Goal: Task Accomplishment & Management: Manage account settings

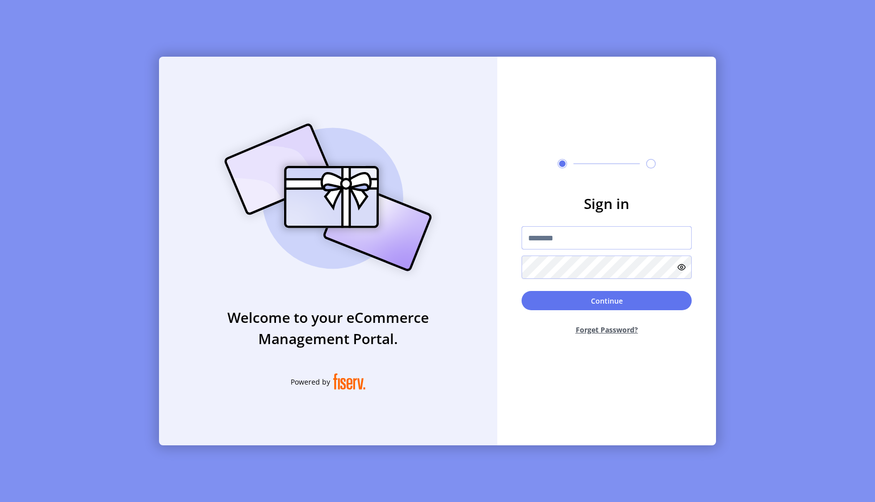
click at [558, 234] on input "text" at bounding box center [606, 237] width 170 height 23
type input "**********"
click at [521, 291] on button "Continue" at bounding box center [606, 300] width 170 height 19
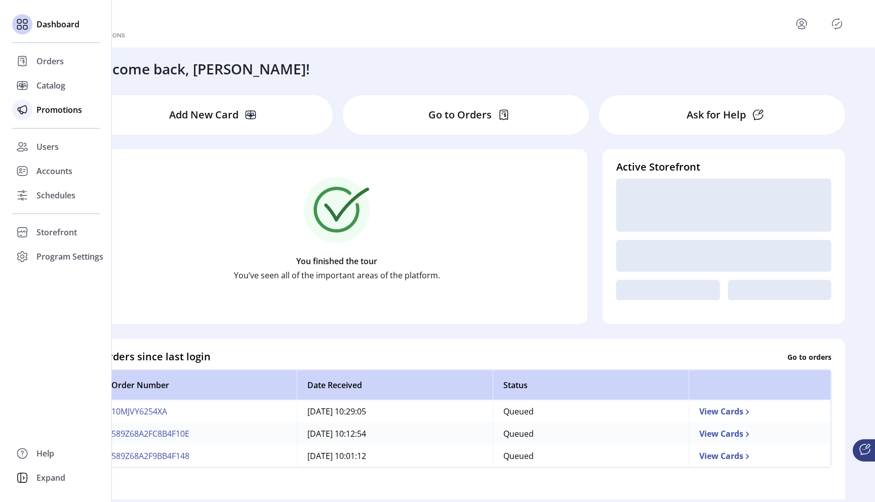
click at [48, 109] on span "Promotions" at bounding box center [59, 110] width 46 height 12
click at [51, 112] on span "Promotions" at bounding box center [59, 110] width 46 height 12
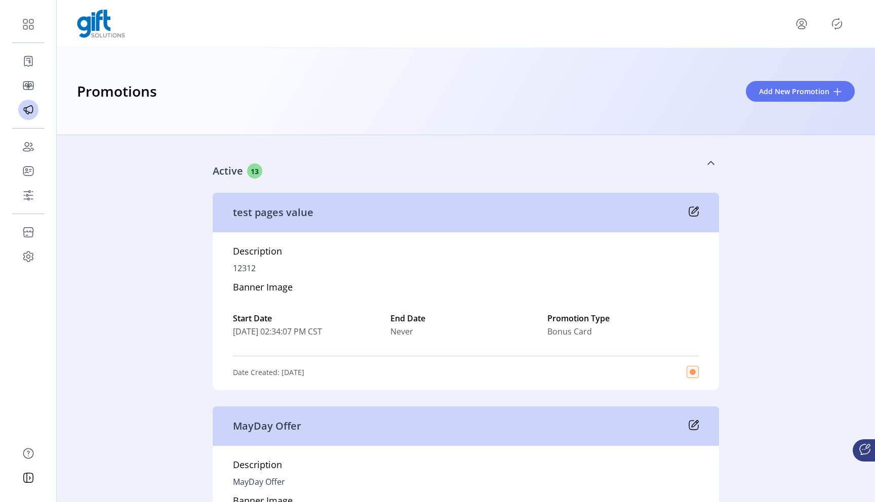
click at [707, 161] on icon at bounding box center [711, 163] width 8 height 8
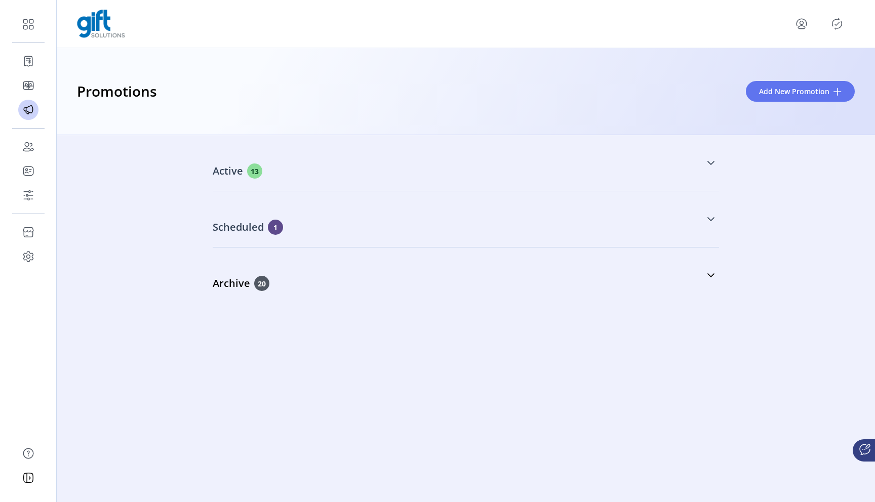
click at [593, 231] on div "Scheduled 1" at bounding box center [415, 227] width 405 height 15
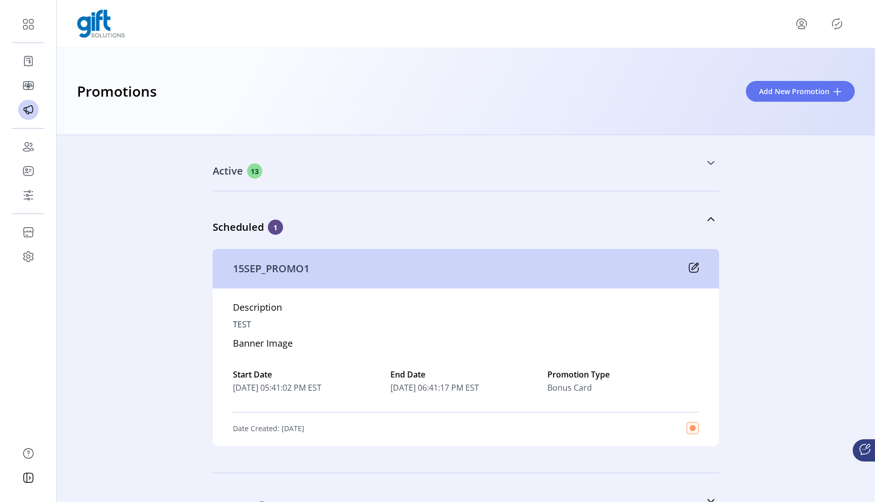
click at [673, 268] on div "15SEP_PROMO1" at bounding box center [466, 268] width 506 height 39
click at [695, 268] on icon at bounding box center [693, 268] width 10 height 10
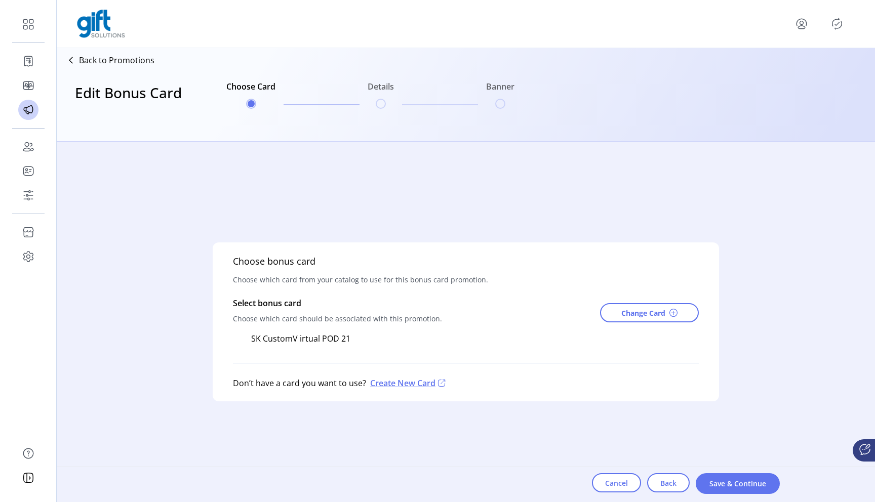
click at [835, 27] on icon "Publisher Panel" at bounding box center [837, 24] width 16 height 16
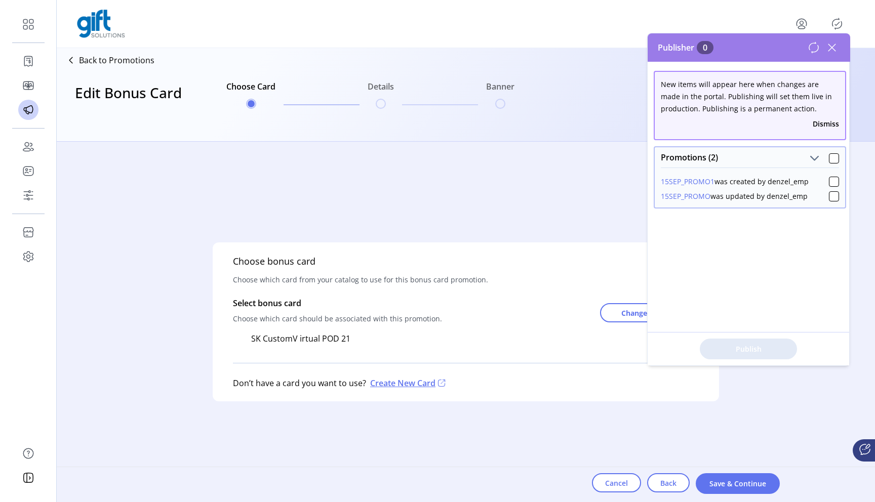
click at [834, 46] on icon at bounding box center [832, 47] width 16 height 16
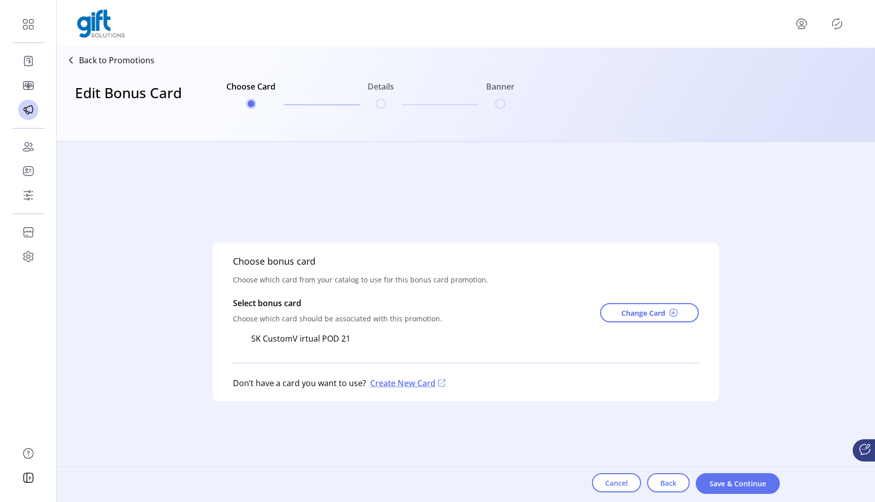
click at [105, 60] on p "Back to Promotions" at bounding box center [116, 60] width 75 height 12
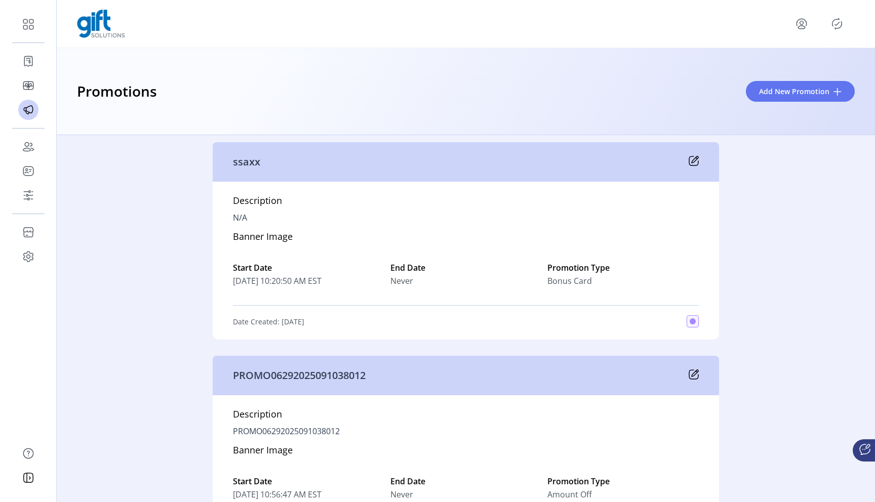
scroll to position [2728, 0]
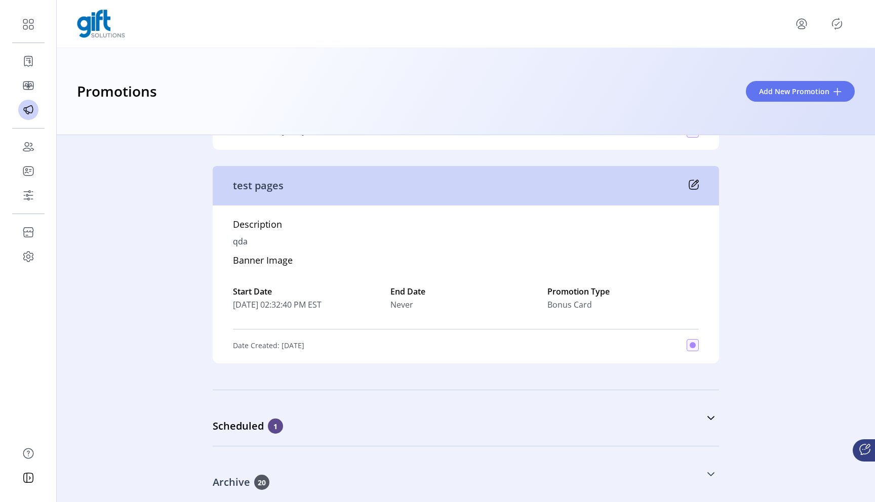
click at [707, 470] on icon at bounding box center [711, 474] width 8 height 8
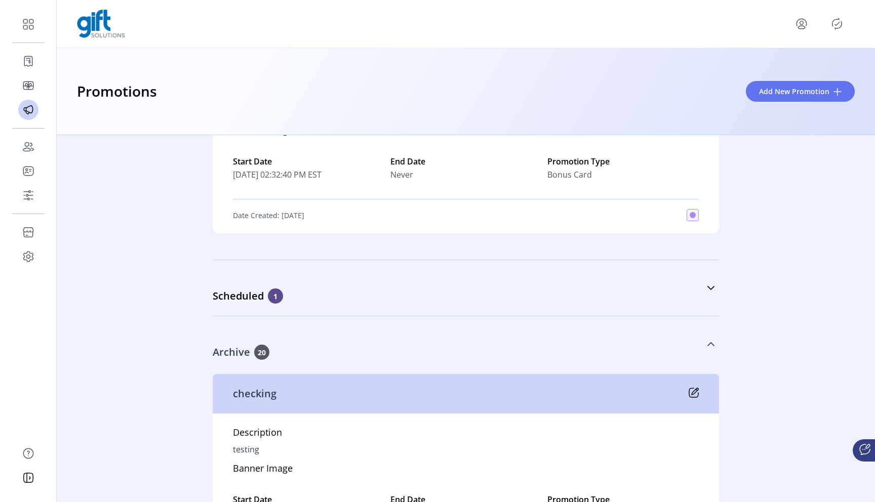
scroll to position [2822, 0]
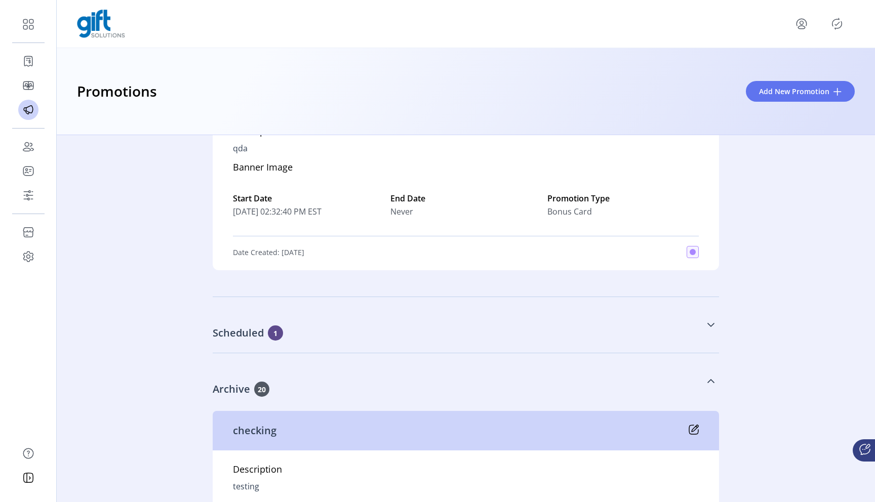
click at [707, 322] on icon at bounding box center [711, 325] width 8 height 8
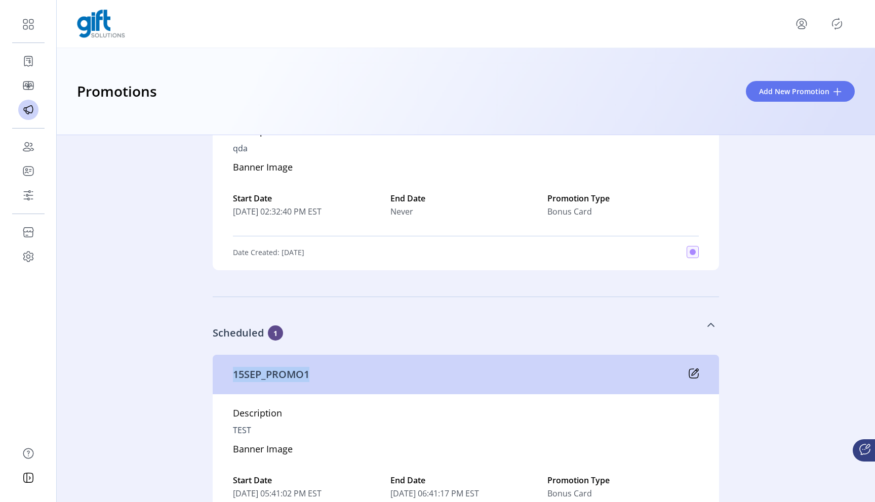
drag, startPoint x: 230, startPoint y: 374, endPoint x: 343, endPoint y: 373, distance: 112.4
click at [343, 373] on div "15SEP_PROMO1" at bounding box center [466, 374] width 506 height 39
click at [295, 378] on p "15SEP_PROMO1" at bounding box center [271, 374] width 76 height 15
drag, startPoint x: 303, startPoint y: 377, endPoint x: 233, endPoint y: 377, distance: 69.9
click at [233, 377] on p "15SEP_PROMO1" at bounding box center [271, 374] width 76 height 15
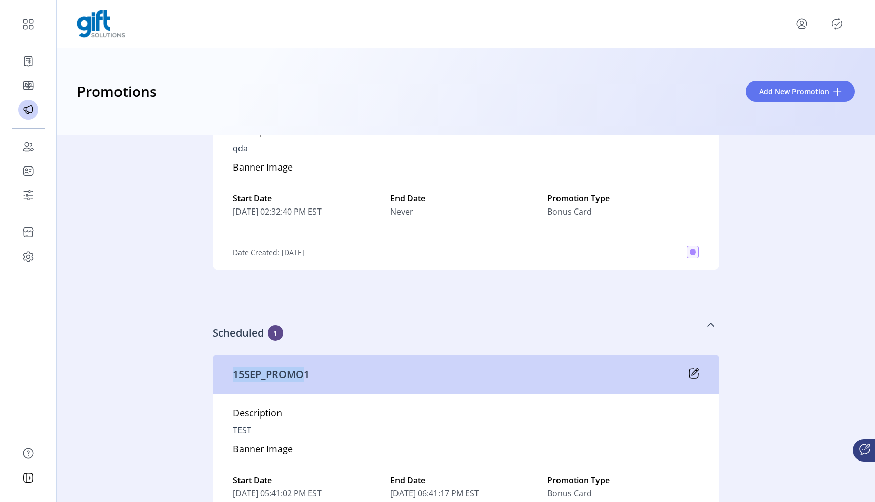
copy p "15SEP_PROMO"
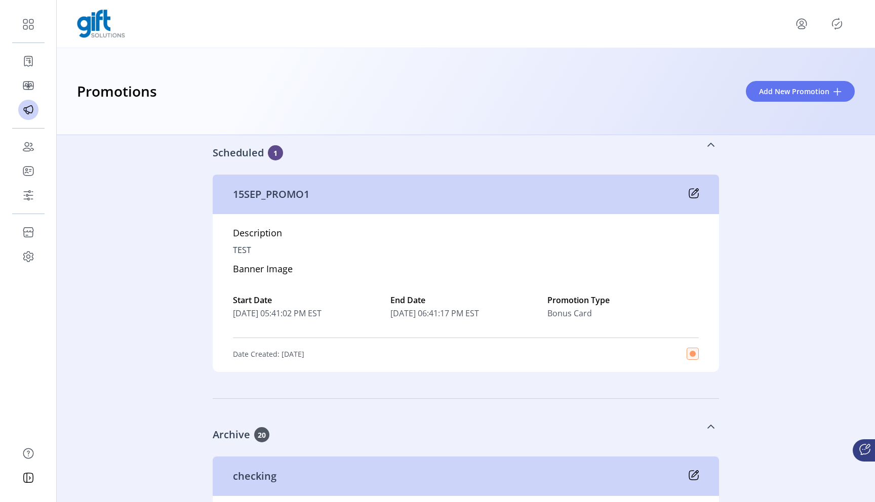
scroll to position [2971, 0]
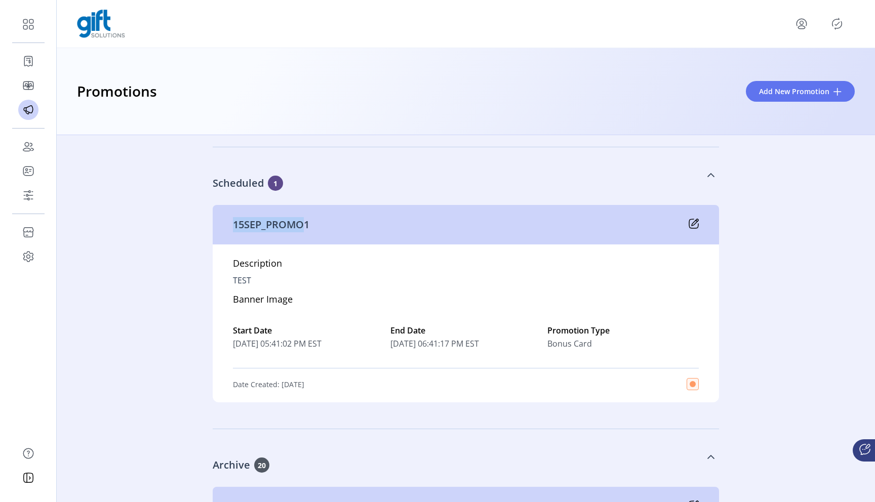
click at [272, 227] on p "15SEP_PROMO1" at bounding box center [271, 224] width 76 height 15
click at [283, 226] on p "15SEP_PROMO1" at bounding box center [271, 224] width 76 height 15
drag, startPoint x: 300, startPoint y: 226, endPoint x: 217, endPoint y: 226, distance: 83.5
click at [217, 226] on div "15SEP_PROMO1" at bounding box center [466, 224] width 506 height 39
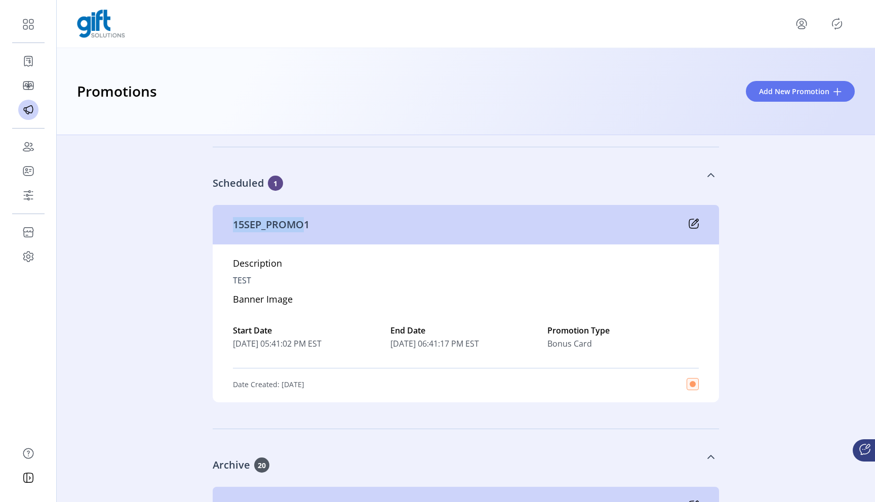
copy p "15SEP_PROMO"
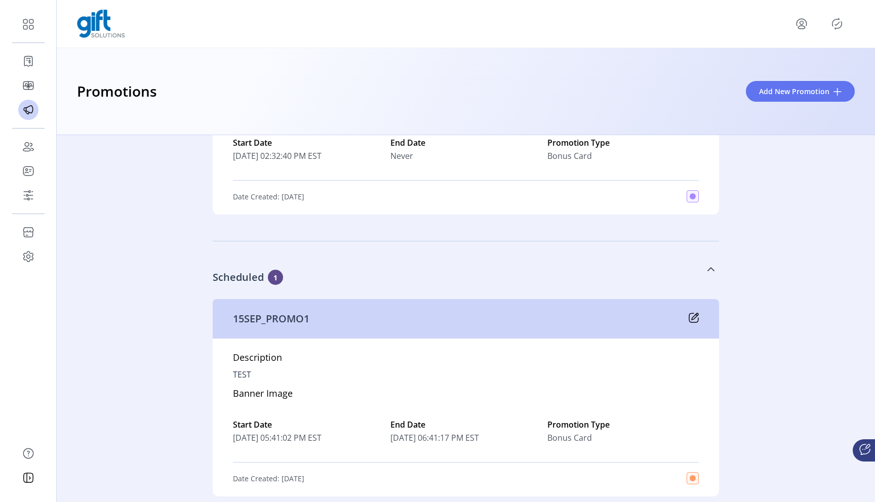
scroll to position [3932, 0]
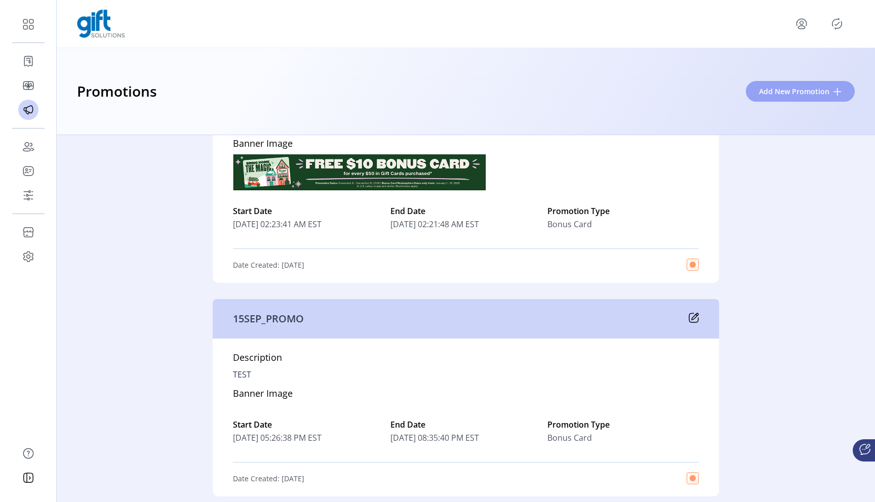
click at [781, 92] on span "Add New Promotion" at bounding box center [794, 91] width 70 height 11
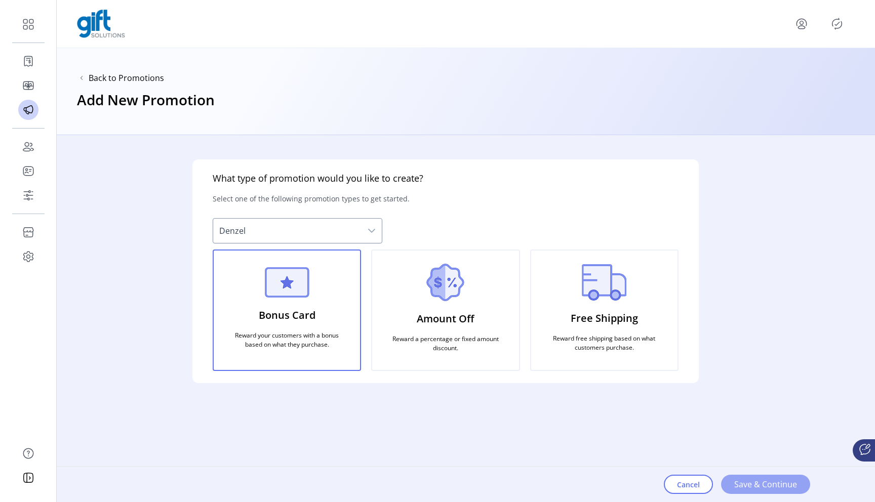
click at [756, 481] on span "Save & Continue" at bounding box center [765, 484] width 63 height 12
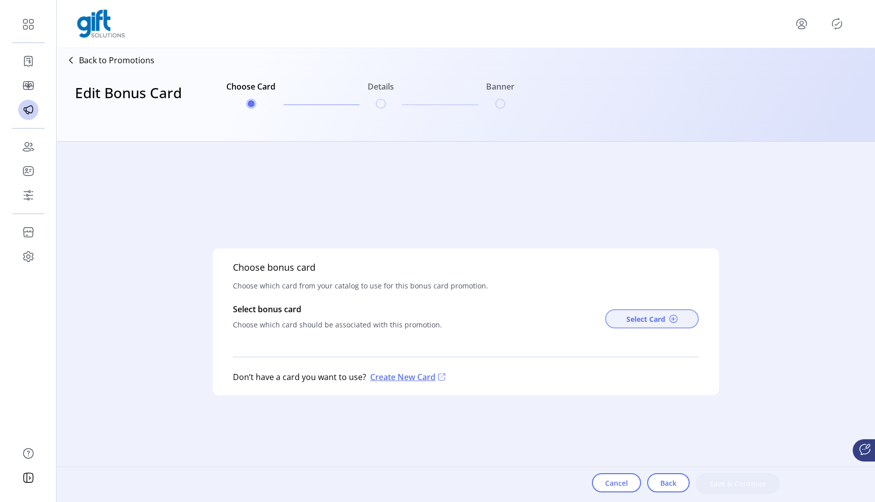
click at [632, 321] on span "Select Card" at bounding box center [645, 319] width 39 height 11
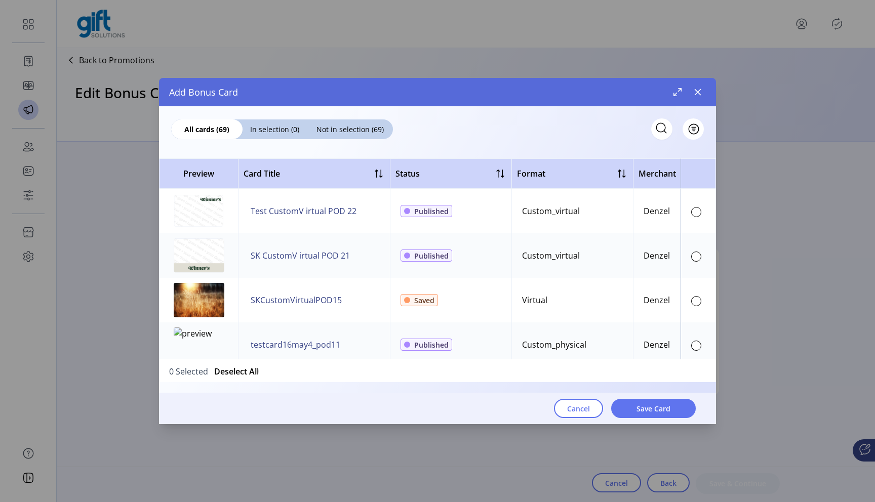
click at [682, 255] on td at bounding box center [697, 255] width 35 height 45
click at [685, 255] on td at bounding box center [697, 255] width 35 height 45
click at [691, 258] on div at bounding box center [696, 257] width 10 height 10
click at [671, 411] on button "Save Card" at bounding box center [653, 408] width 85 height 19
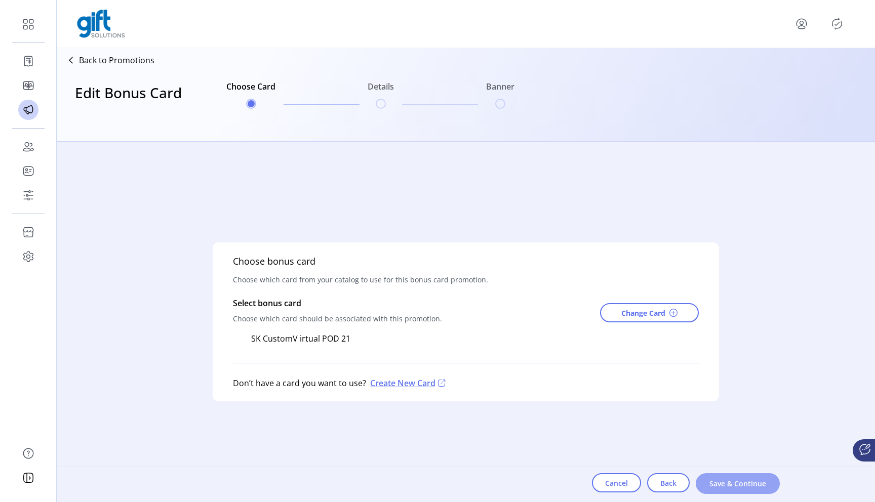
click at [758, 491] on button "Save & Continue" at bounding box center [738, 483] width 84 height 21
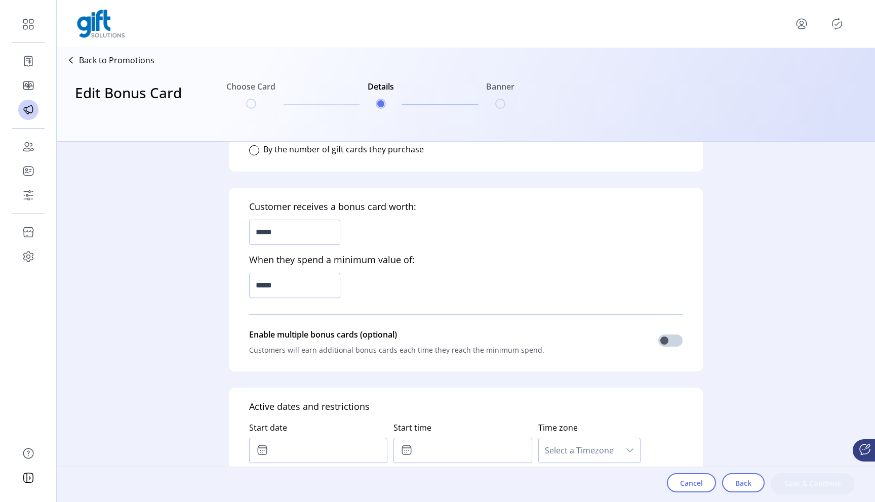
scroll to position [247, 0]
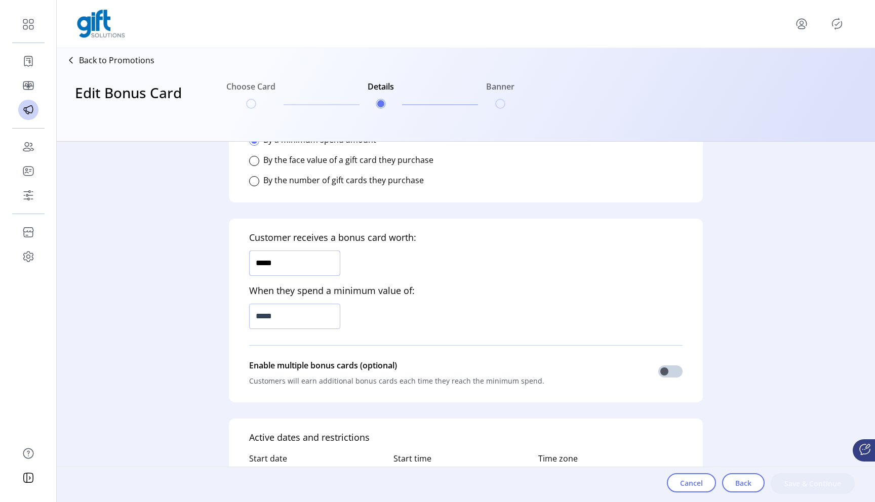
click at [292, 264] on input "*****" at bounding box center [294, 263] width 91 height 25
type input "******"
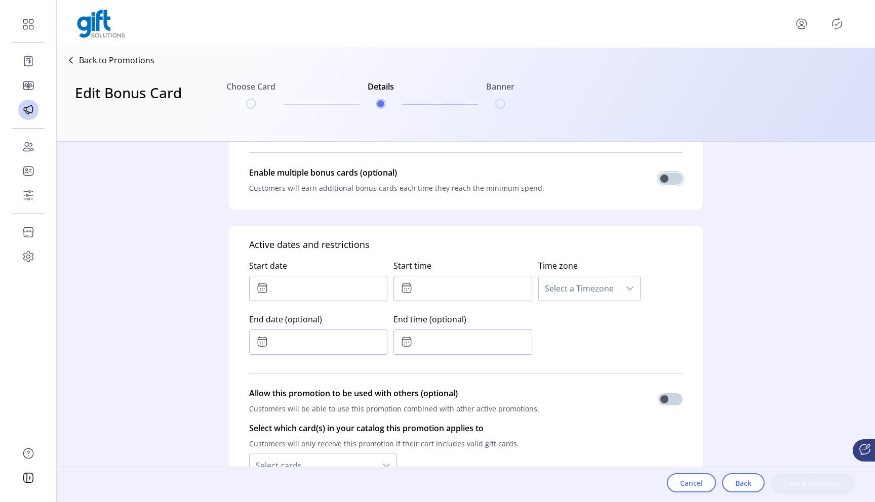
scroll to position [435, 0]
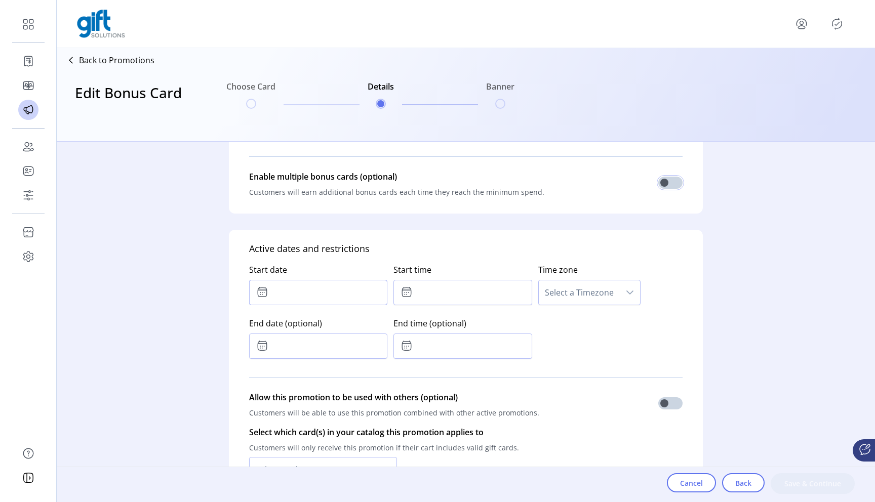
click at [340, 298] on input "text" at bounding box center [318, 292] width 138 height 25
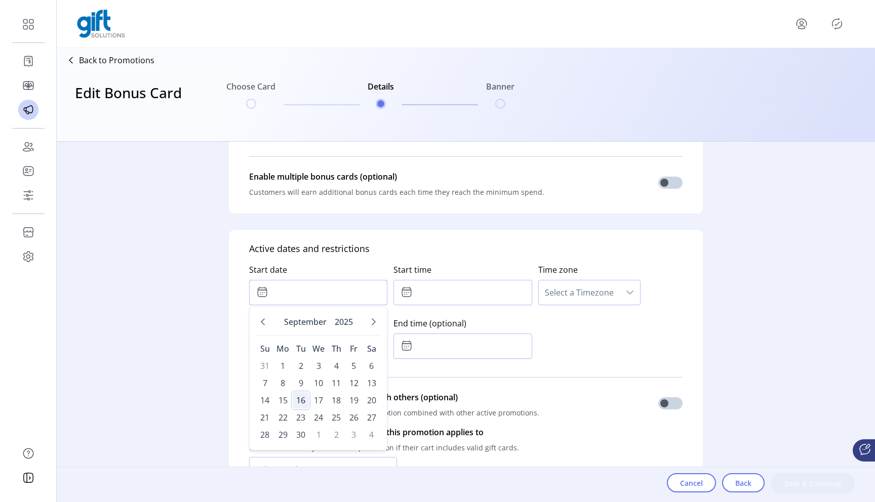
click at [302, 406] on span "16" at bounding box center [301, 400] width 16 height 16
type input "**********"
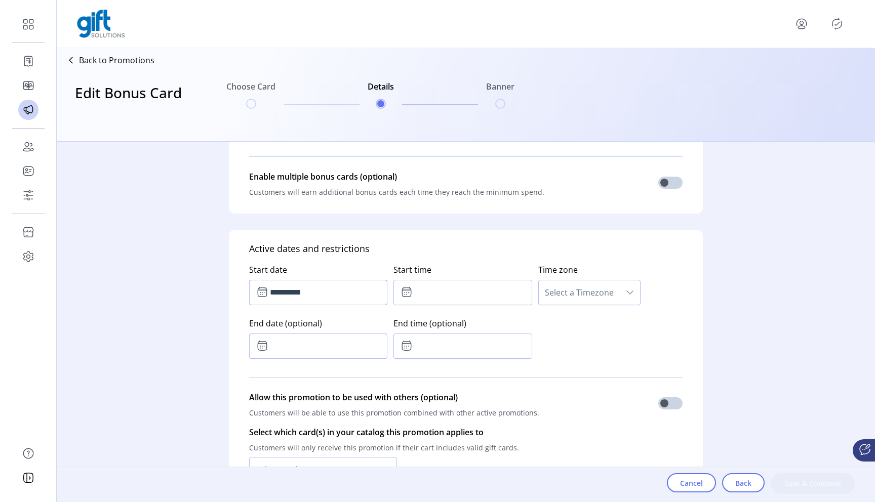
click at [332, 357] on input "text" at bounding box center [318, 346] width 138 height 25
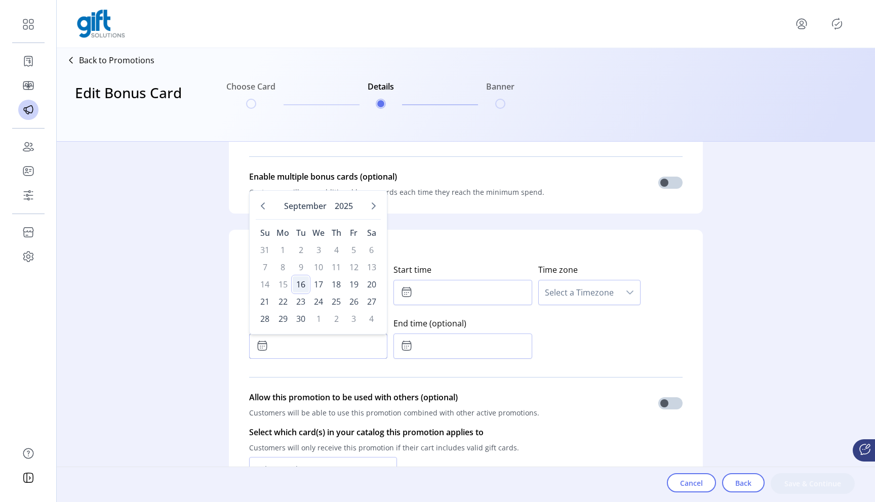
click at [301, 283] on span "16" at bounding box center [301, 284] width 16 height 16
type input "**********"
click at [446, 284] on input "text" at bounding box center [462, 292] width 138 height 25
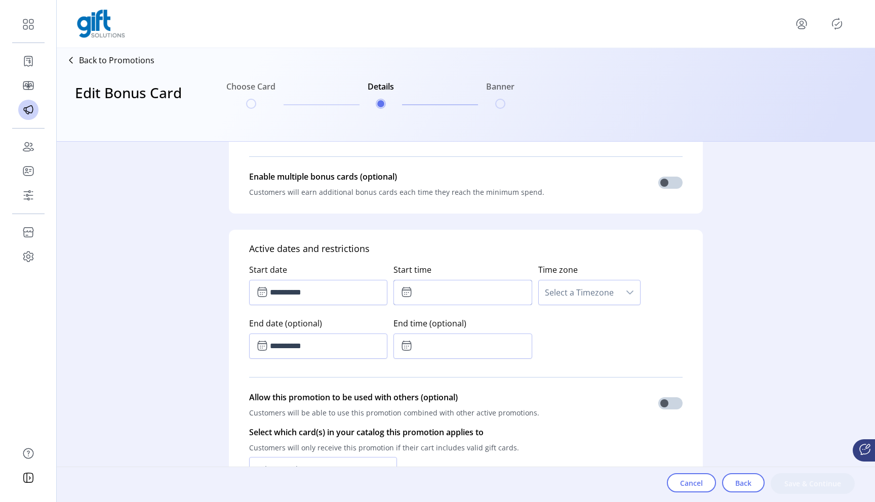
click at [570, 335] on div "**********" at bounding box center [465, 309] width 433 height 107
click at [440, 294] on input "text" at bounding box center [462, 292] width 138 height 25
click at [480, 318] on icon "Next Minute" at bounding box center [479, 320] width 8 height 8
type input "*****"
click at [582, 333] on div "**********" at bounding box center [465, 309] width 433 height 107
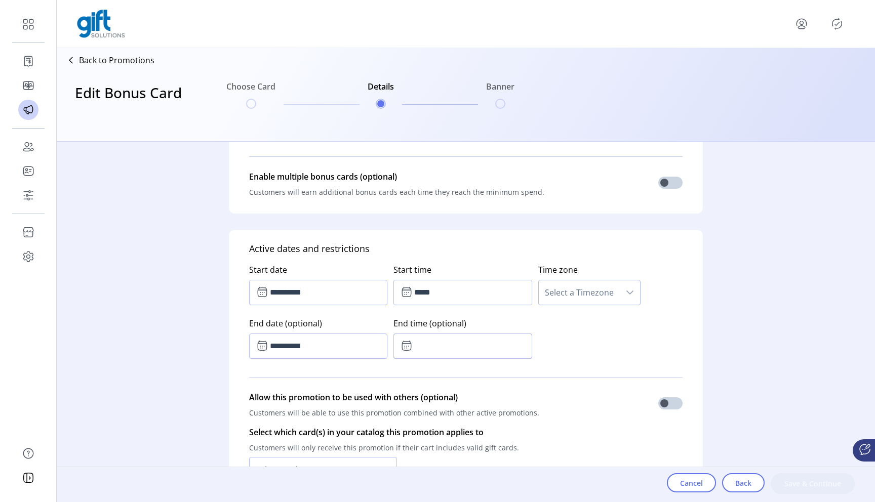
click at [462, 342] on input "text" at bounding box center [462, 346] width 138 height 25
click at [442, 376] on icon "Next Hour" at bounding box center [446, 374] width 8 height 8
type input "*****"
click at [564, 300] on span "Select a Timezone" at bounding box center [579, 292] width 81 height 24
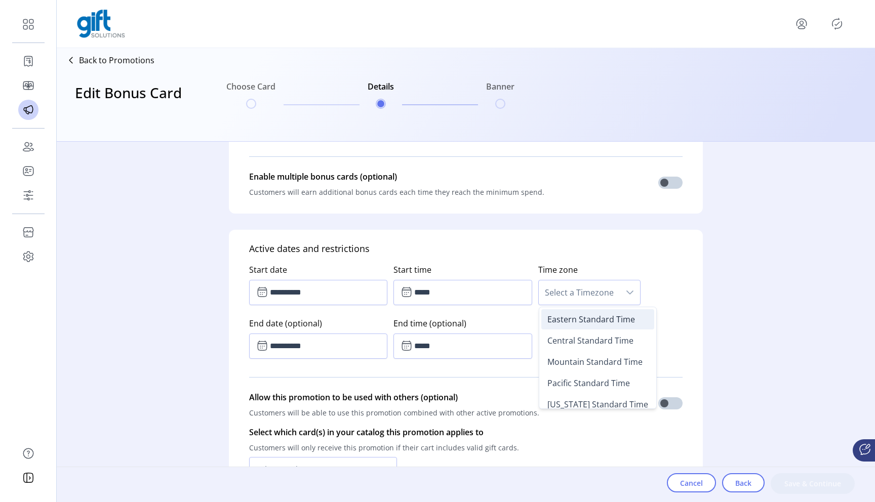
click at [570, 316] on span "Eastern Standard Time" at bounding box center [591, 319] width 88 height 11
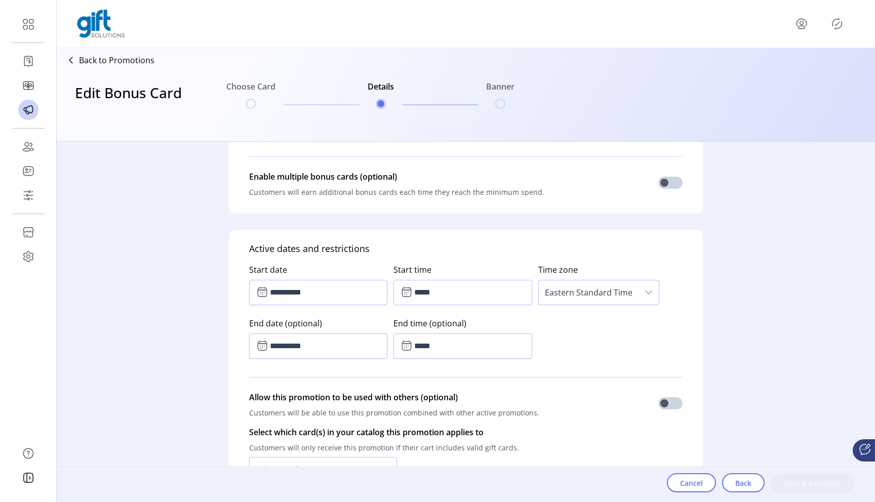
click at [620, 328] on div "**********" at bounding box center [465, 309] width 433 height 107
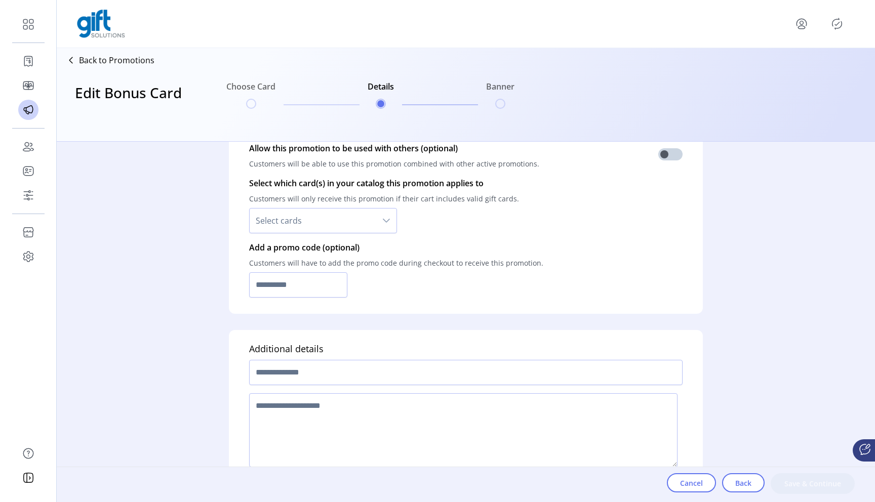
scroll to position [706, 0]
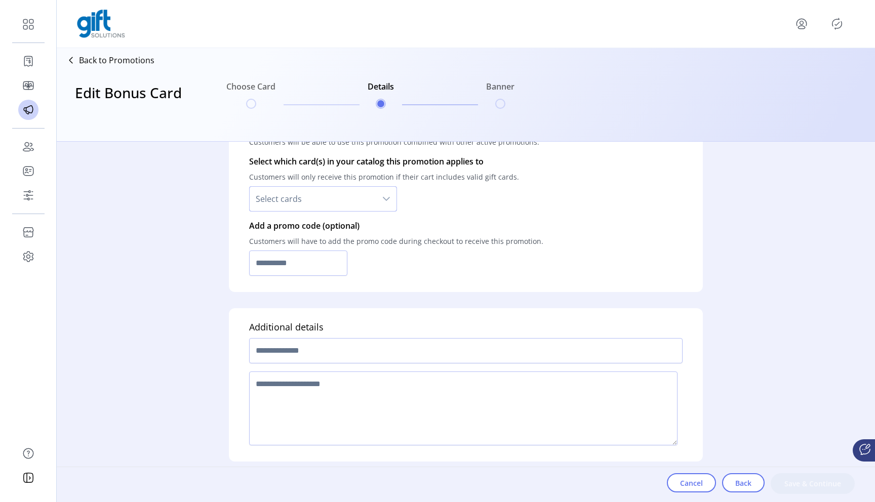
click at [313, 204] on span "Select cards" at bounding box center [313, 199] width 127 height 24
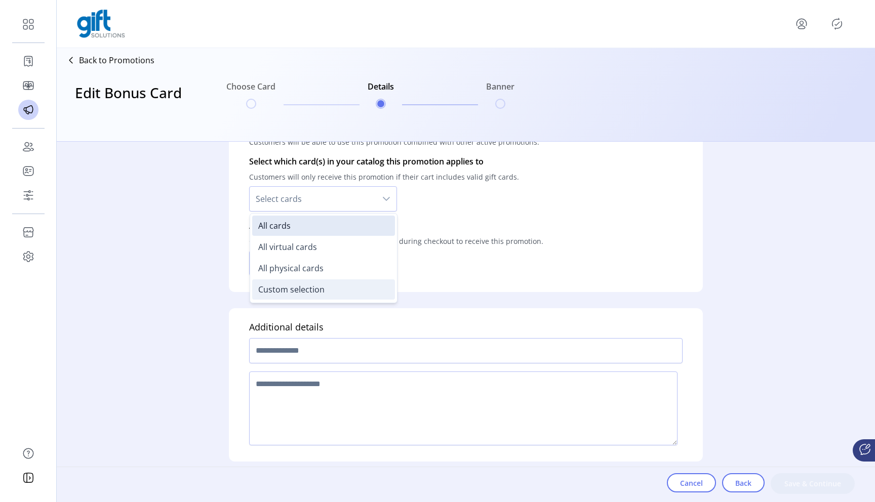
click at [297, 294] on span "Custom selection" at bounding box center [291, 289] width 66 height 11
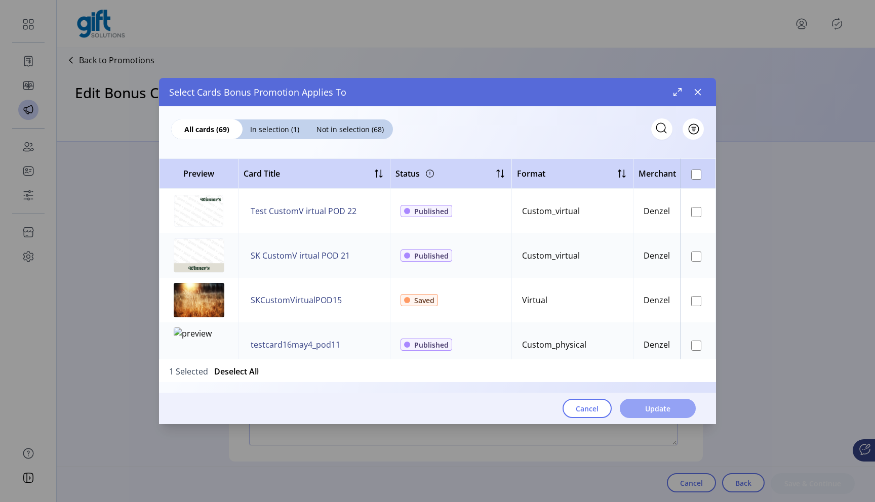
click at [671, 410] on button "Update" at bounding box center [658, 408] width 76 height 19
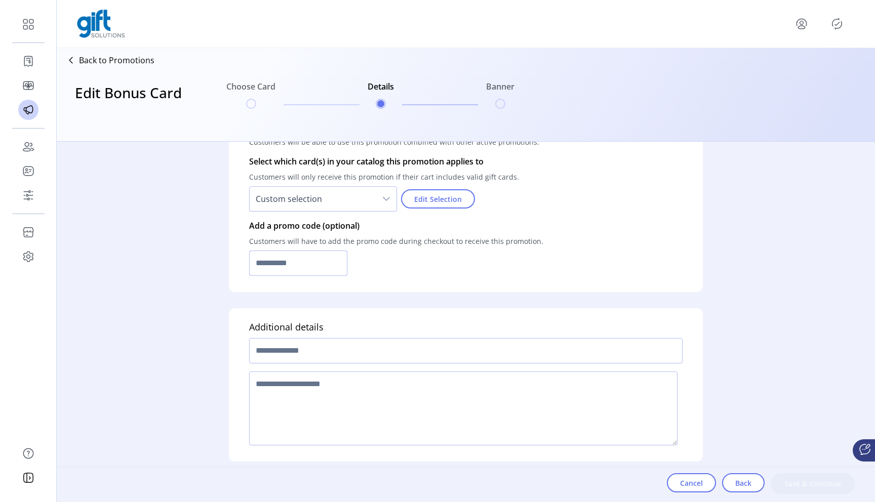
click at [323, 265] on input "text" at bounding box center [298, 263] width 98 height 25
click at [302, 266] on input "*****" at bounding box center [298, 263] width 98 height 25
type input "*****"
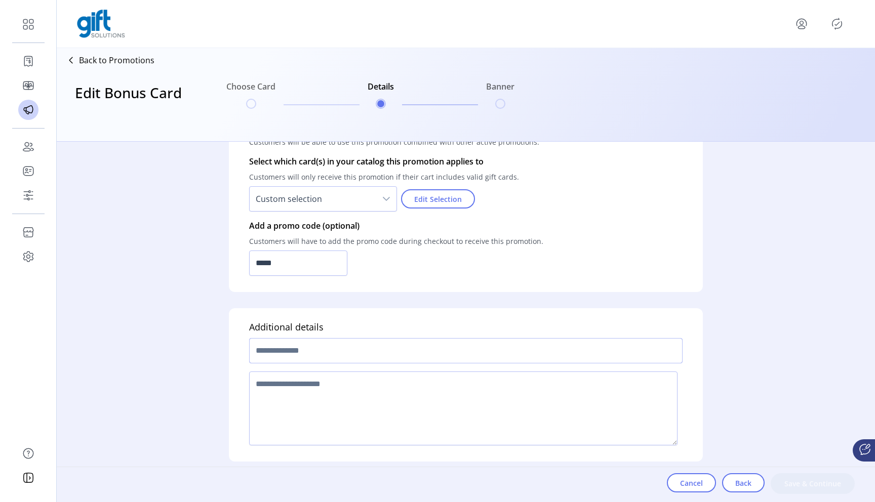
click at [291, 350] on input "text" at bounding box center [465, 350] width 433 height 25
paste input "*****"
type input "**********"
click at [337, 395] on textarea at bounding box center [463, 409] width 428 height 74
type textarea "****"
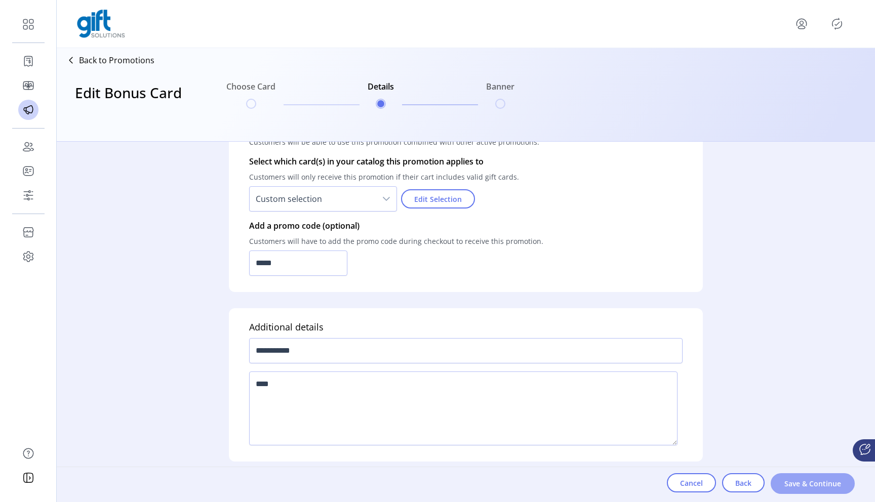
click at [820, 482] on span "Save & Continue" at bounding box center [813, 483] width 58 height 11
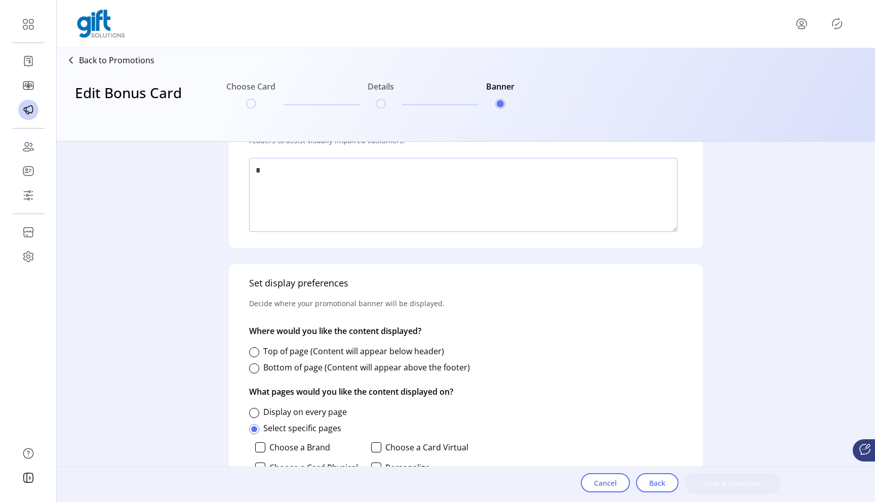
scroll to position [429, 0]
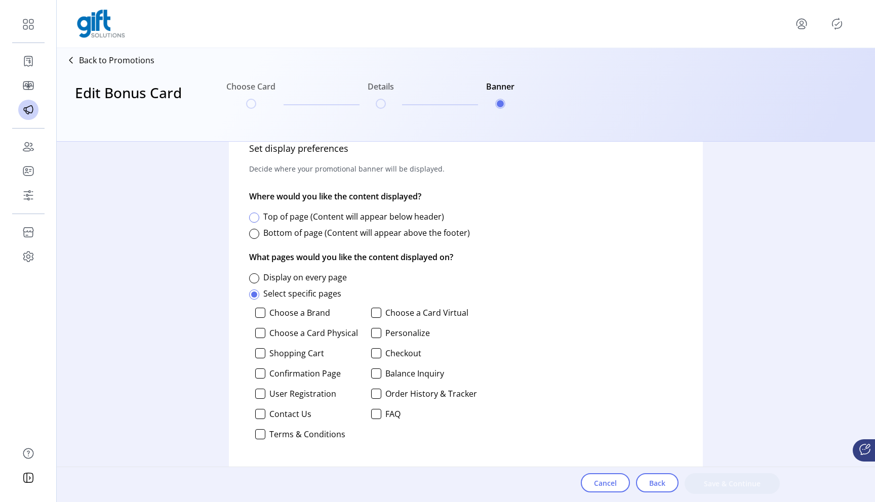
click at [254, 217] on div at bounding box center [254, 218] width 10 height 10
click at [261, 314] on div at bounding box center [260, 313] width 10 height 10
click at [742, 489] on button "Save & Continue" at bounding box center [731, 483] width 95 height 21
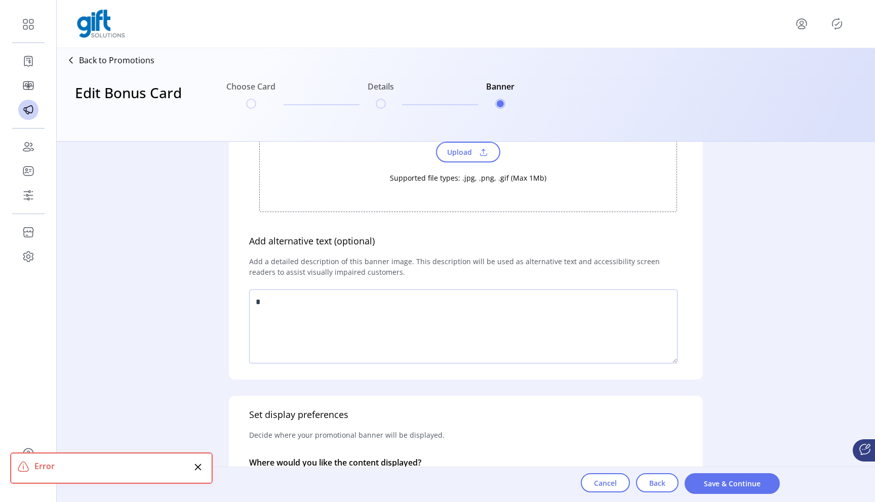
scroll to position [429, 0]
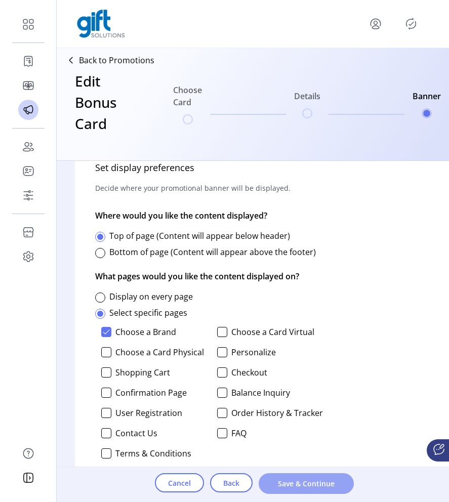
click at [345, 475] on button "Save & Continue" at bounding box center [306, 483] width 95 height 21
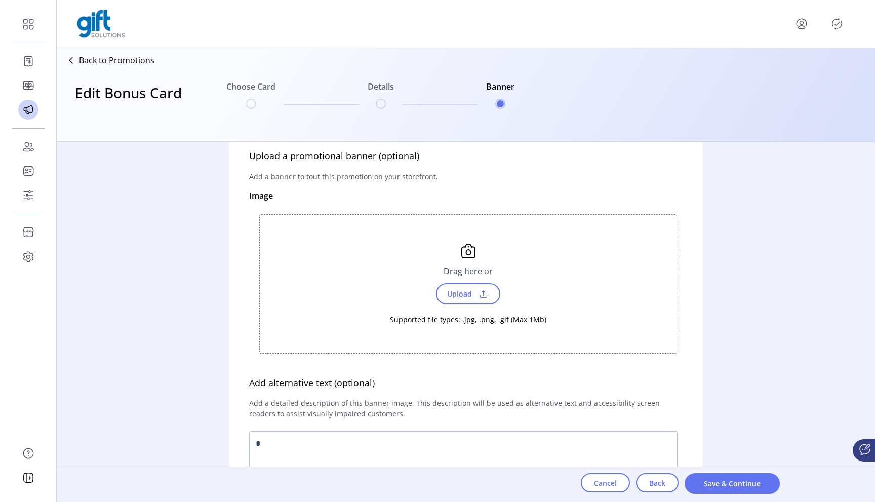
scroll to position [0, 0]
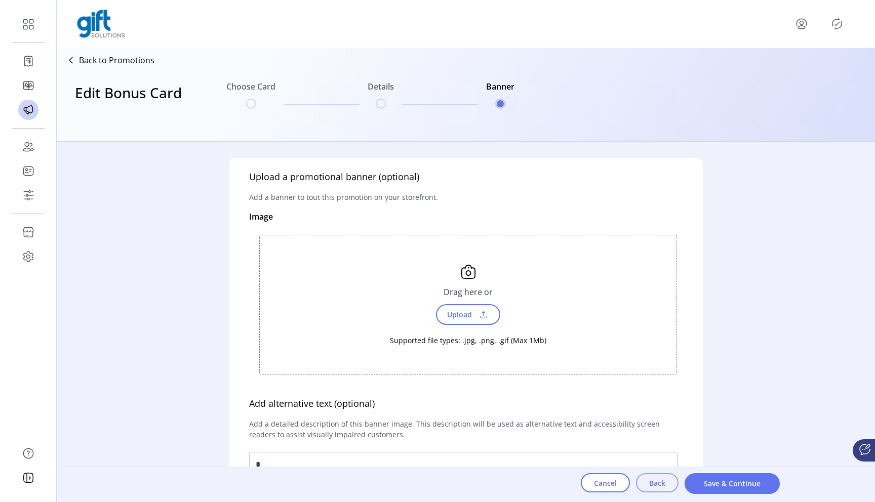
click at [663, 483] on span "Back" at bounding box center [657, 483] width 16 height 11
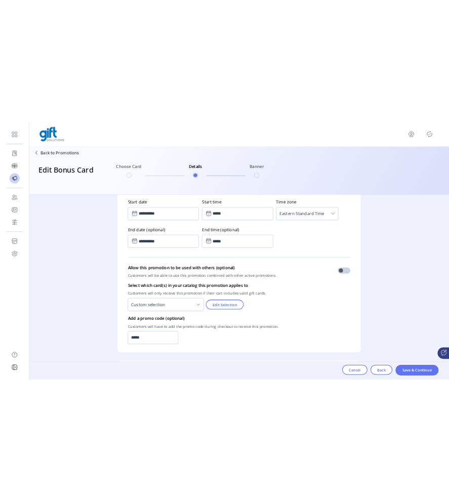
scroll to position [547, 0]
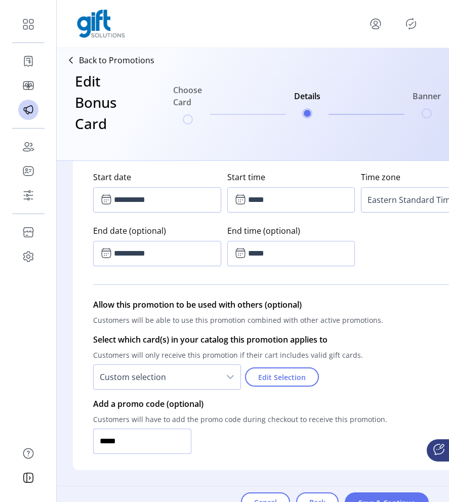
click at [135, 451] on input "*****" at bounding box center [142, 441] width 98 height 25
click at [383, 499] on span "Save & Continue" at bounding box center [387, 503] width 58 height 11
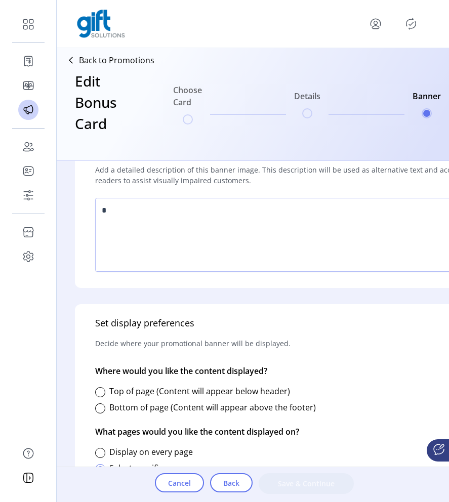
scroll to position [429, 0]
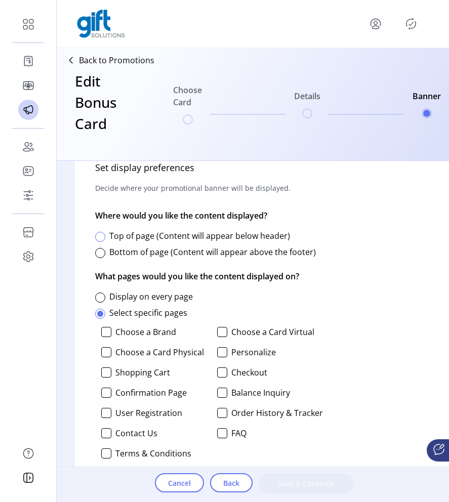
click at [98, 237] on div at bounding box center [100, 237] width 10 height 10
click at [310, 475] on button "Save & Continue" at bounding box center [306, 483] width 95 height 21
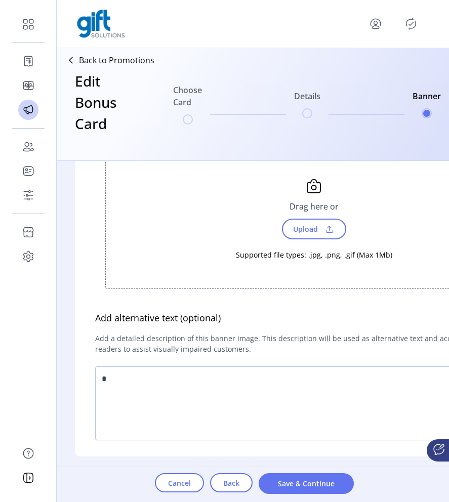
scroll to position [56, 0]
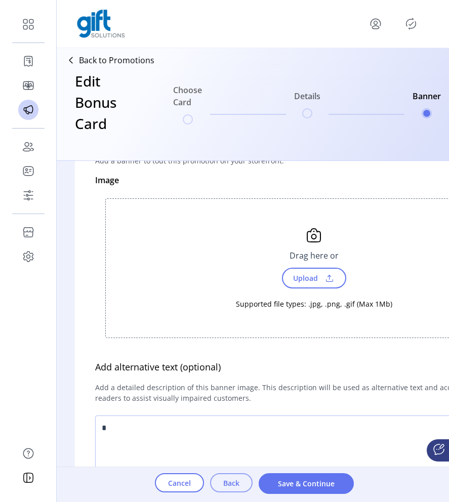
click at [232, 484] on span "Back" at bounding box center [231, 483] width 16 height 11
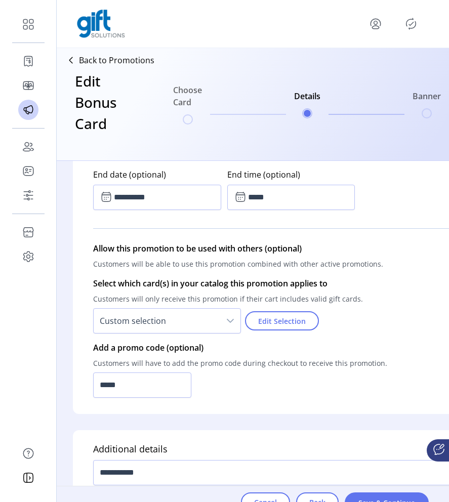
scroll to position [714, 0]
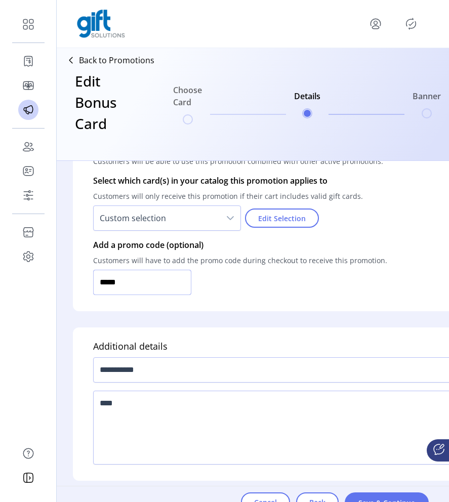
click at [140, 271] on input "*****" at bounding box center [142, 282] width 98 height 25
type input "**********"
click at [385, 497] on button "Save & Continue" at bounding box center [387, 503] width 84 height 21
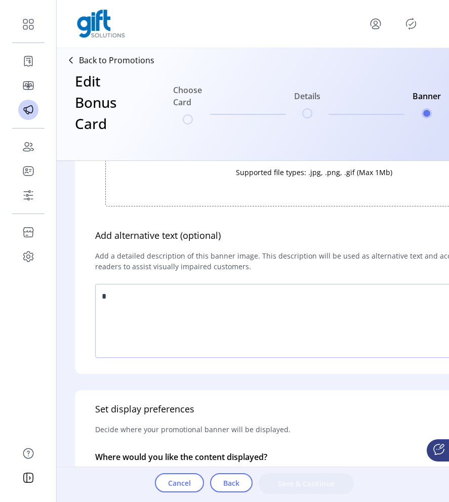
scroll to position [293, 0]
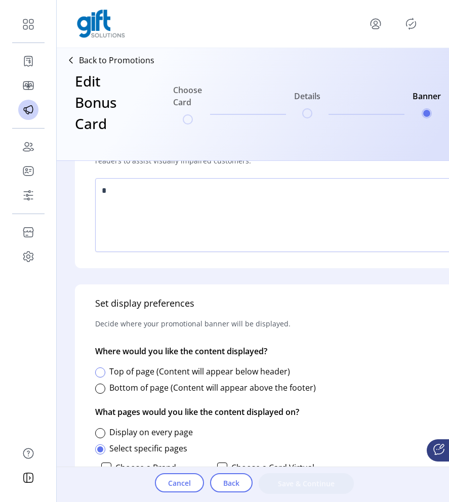
click at [102, 376] on div at bounding box center [100, 372] width 10 height 10
click at [329, 487] on span "Save & Continue" at bounding box center [306, 483] width 69 height 11
